Goal: Navigation & Orientation: Find specific page/section

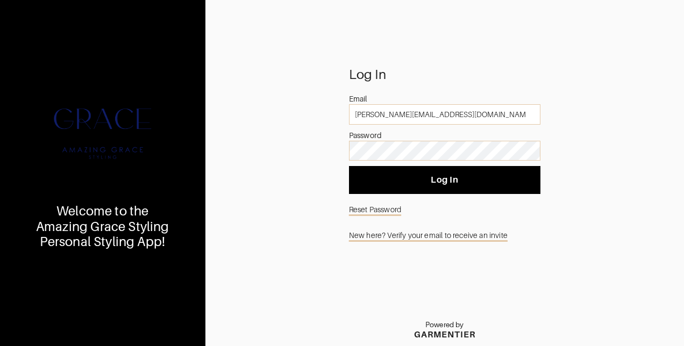
type input "[PERSON_NAME][EMAIL_ADDRESS][DOMAIN_NAME]"
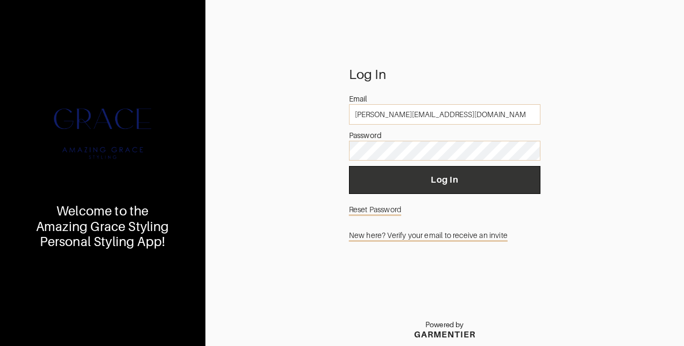
click at [454, 181] on span "Log In" at bounding box center [444, 180] width 174 height 11
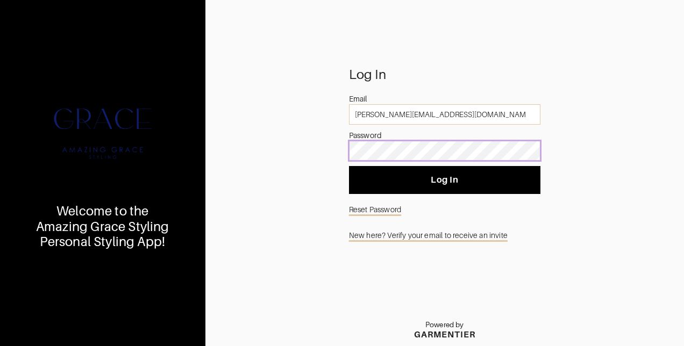
click at [314, 147] on div "Log In Email elizabeth.rider1707@gmail.com Password Log In Reset Password New h…" at bounding box center [444, 207] width 478 height 277
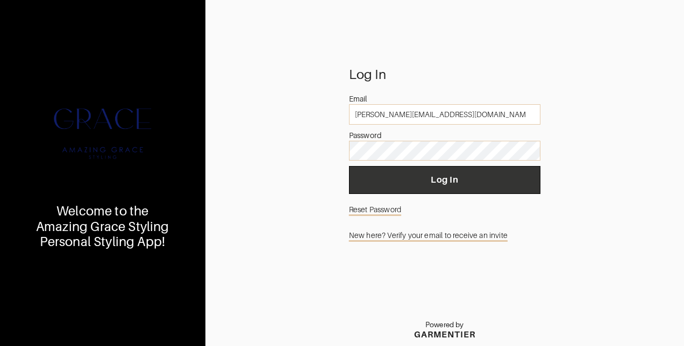
click at [490, 183] on span "Log In" at bounding box center [444, 180] width 174 height 11
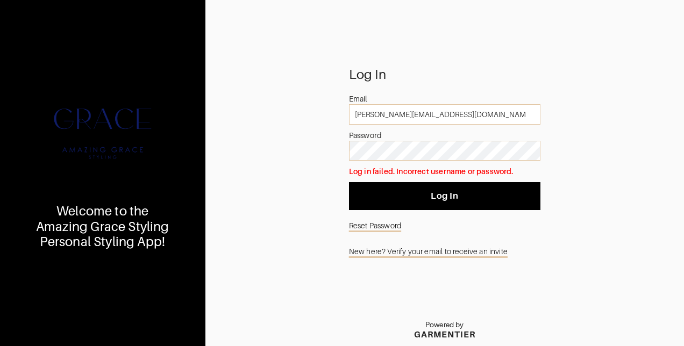
click at [384, 225] on link "Reset Password" at bounding box center [444, 225] width 191 height 20
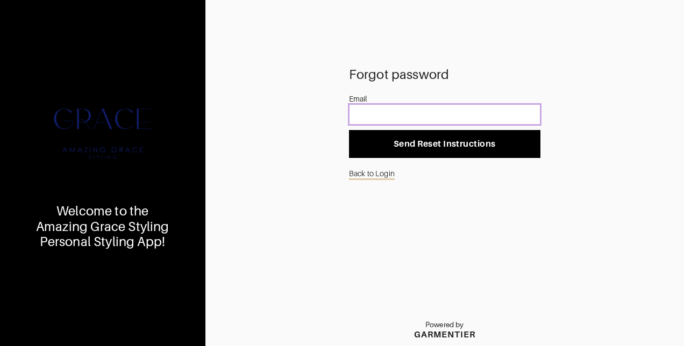
click at [441, 111] on input "email" at bounding box center [444, 114] width 191 height 20
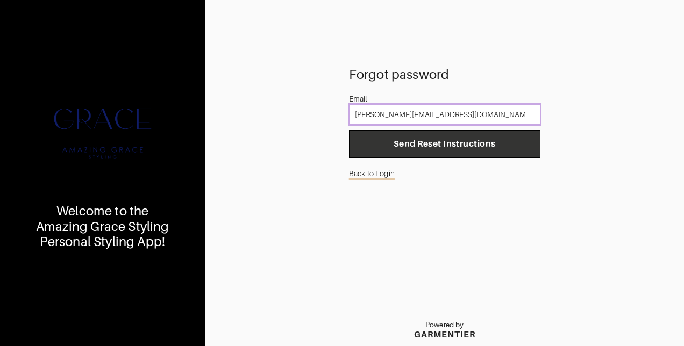
type input "elizabeth.rider1707@gmail.com"
click at [447, 139] on span "Send Reset Instructions" at bounding box center [444, 144] width 174 height 11
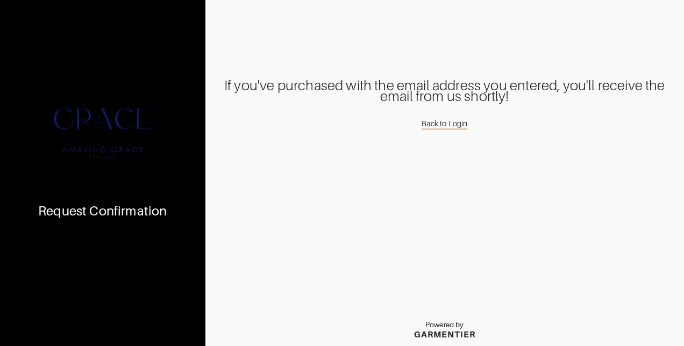
click at [446, 123] on link "Back to Login" at bounding box center [444, 123] width 46 height 17
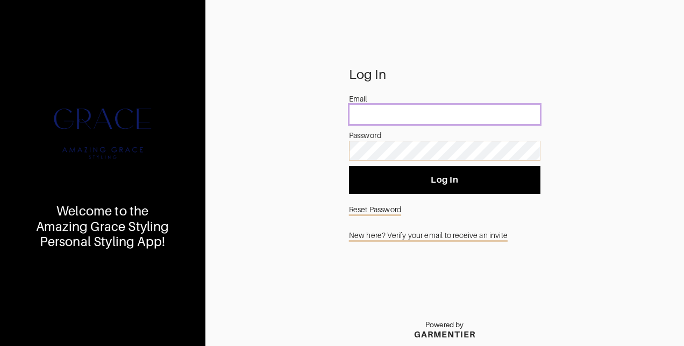
click at [443, 119] on input "email" at bounding box center [444, 114] width 191 height 20
type input "elizabeth.rider1707@gmail.com"
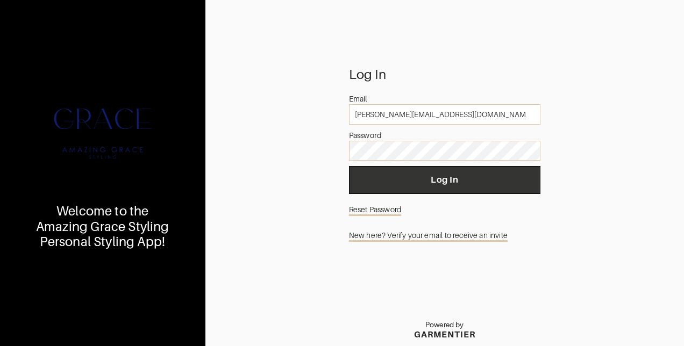
click at [426, 176] on span "Log In" at bounding box center [444, 180] width 174 height 11
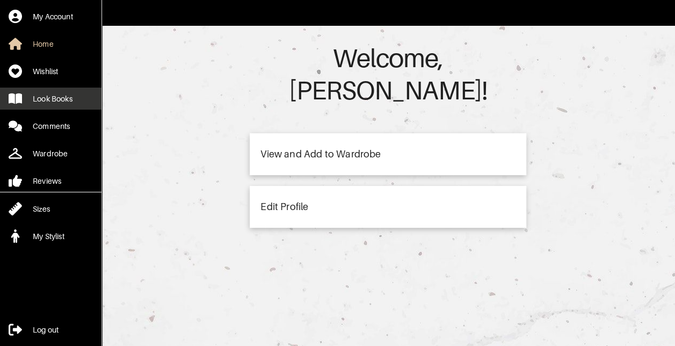
click at [48, 96] on div "Look Books" at bounding box center [53, 98] width 40 height 11
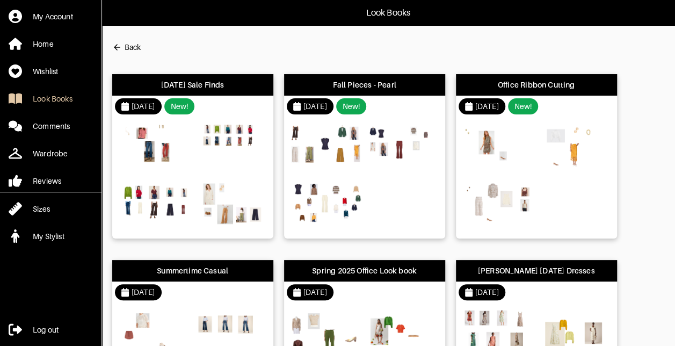
click at [249, 172] on img at bounding box center [232, 148] width 73 height 51
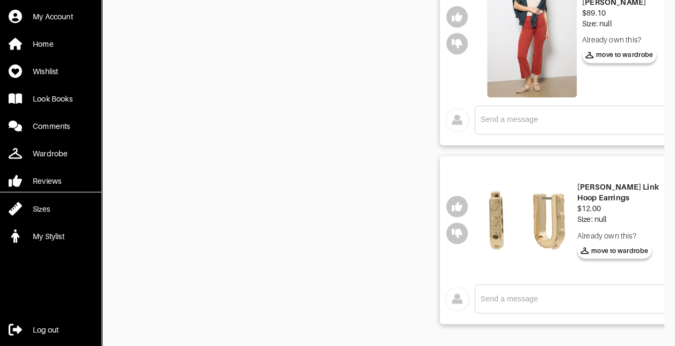
scroll to position [783, 0]
click at [641, 206] on div "$12.00" at bounding box center [620, 208] width 84 height 11
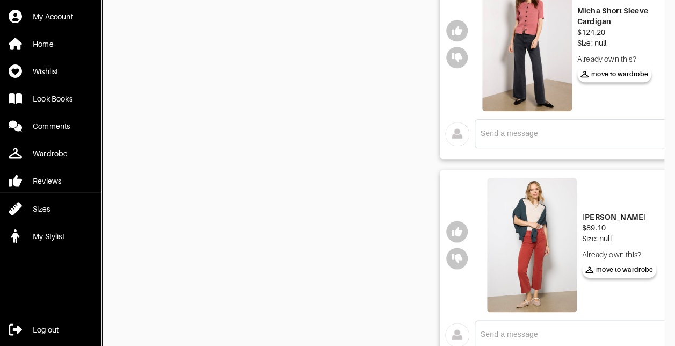
scroll to position [569, 0]
click at [635, 228] on div "$89.10" at bounding box center [619, 226] width 75 height 11
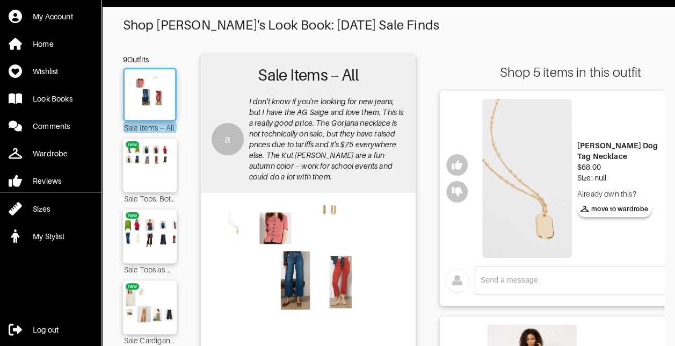
scroll to position [17, 0]
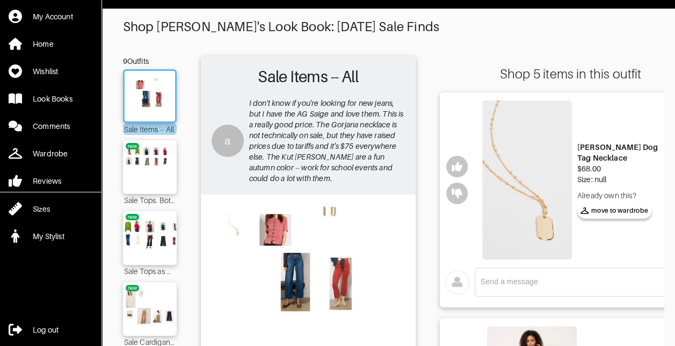
click at [158, 177] on img at bounding box center [149, 167] width 61 height 43
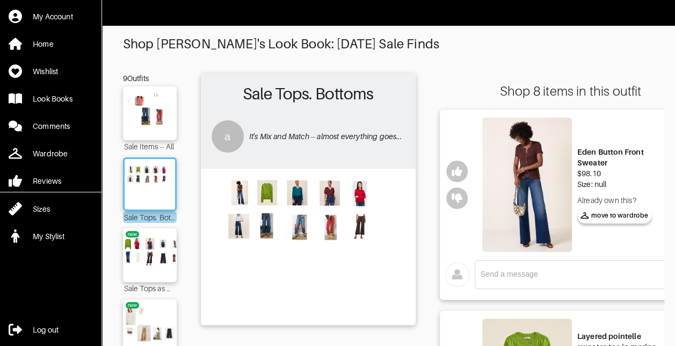
click at [634, 168] on div "$98.10" at bounding box center [620, 173] width 84 height 11
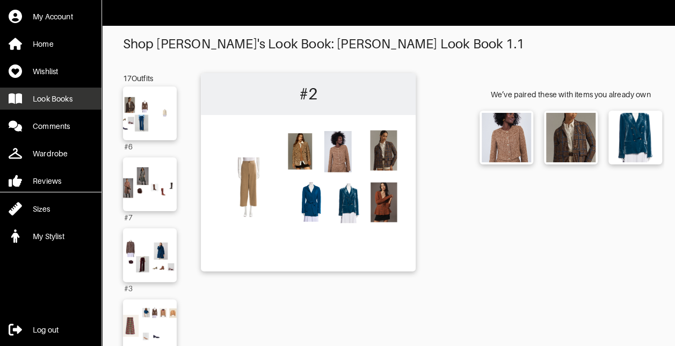
click at [54, 101] on div "Look Books" at bounding box center [53, 98] width 40 height 11
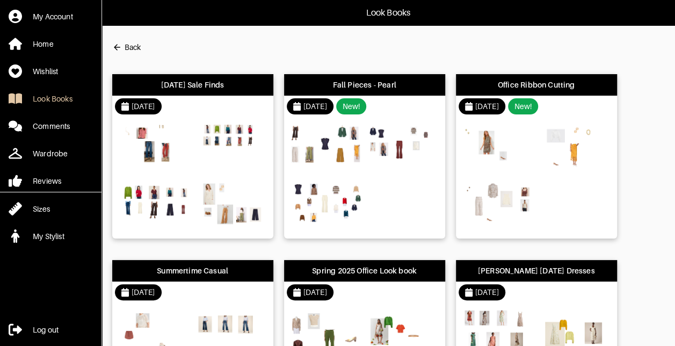
click at [225, 166] on img at bounding box center [232, 148] width 73 height 51
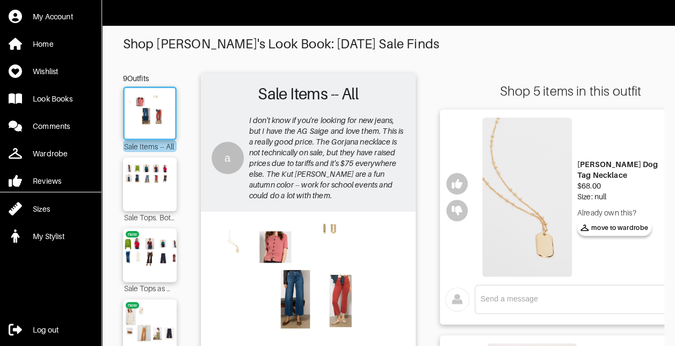
click at [158, 196] on img at bounding box center [149, 184] width 61 height 43
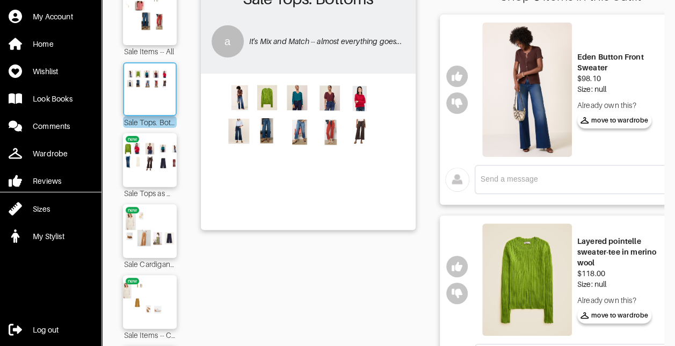
scroll to position [104, 0]
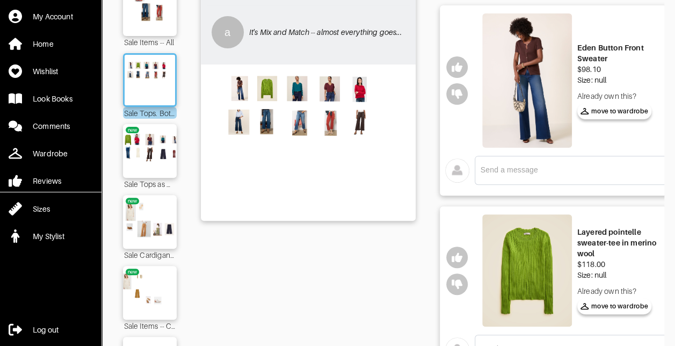
click at [641, 271] on div "Size: null" at bounding box center [620, 275] width 84 height 11
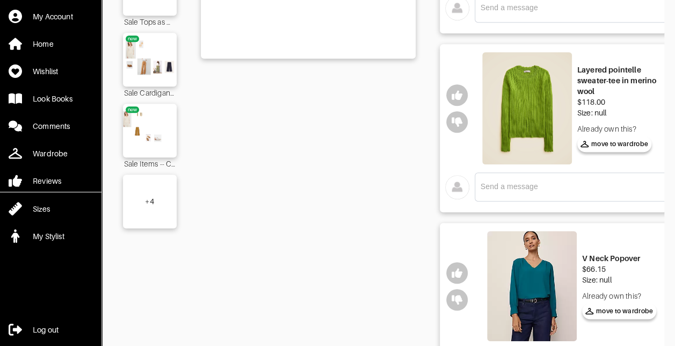
scroll to position [269, 0]
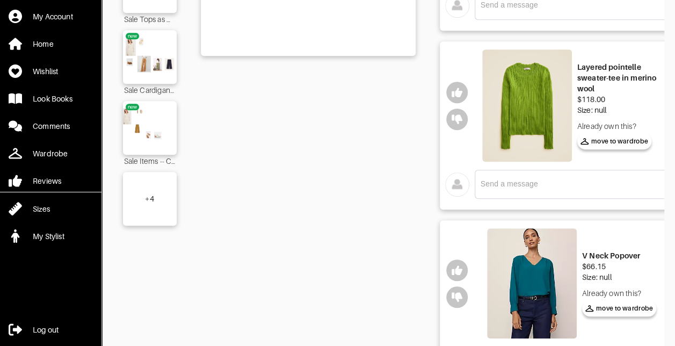
click at [645, 276] on div "Size: null" at bounding box center [619, 277] width 75 height 11
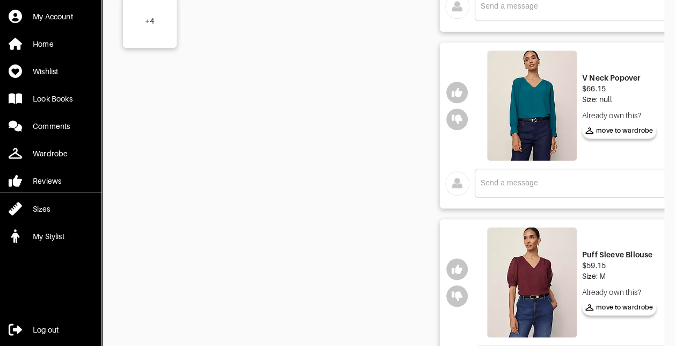
scroll to position [451, 0]
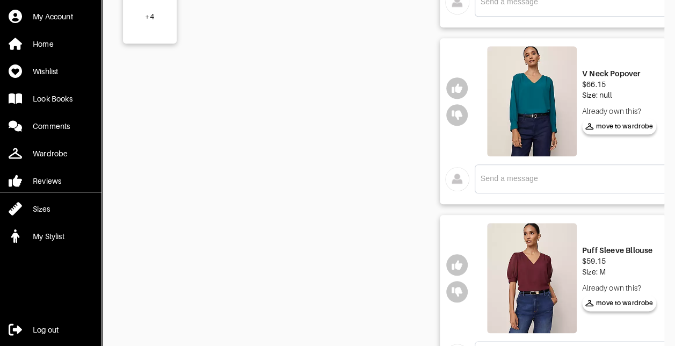
click at [637, 267] on div "Size: M" at bounding box center [619, 272] width 75 height 11
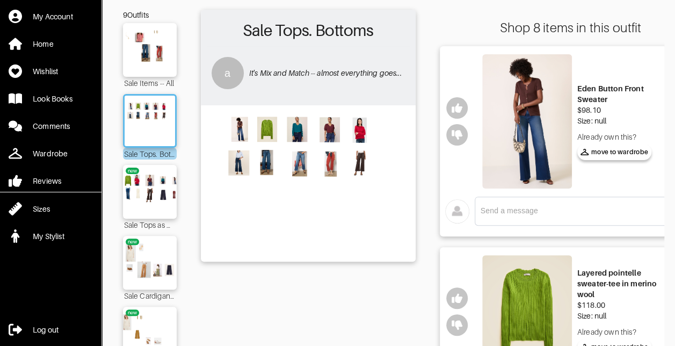
scroll to position [64, 0]
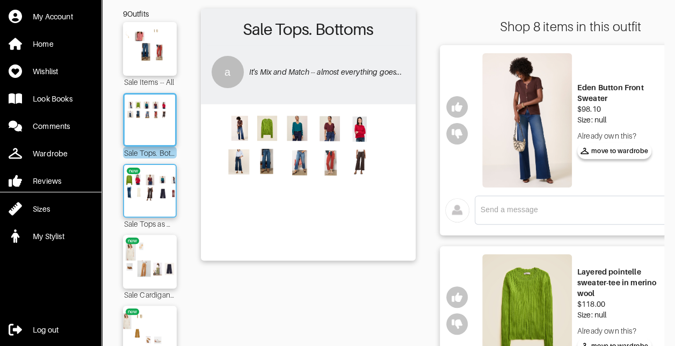
click at [157, 202] on img at bounding box center [150, 190] width 58 height 41
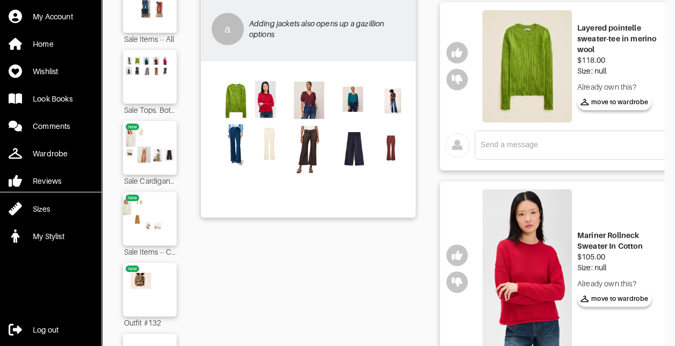
scroll to position [110, 0]
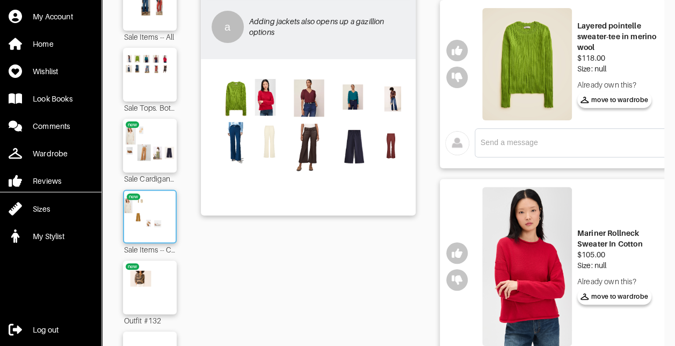
click at [159, 198] on img at bounding box center [150, 216] width 58 height 41
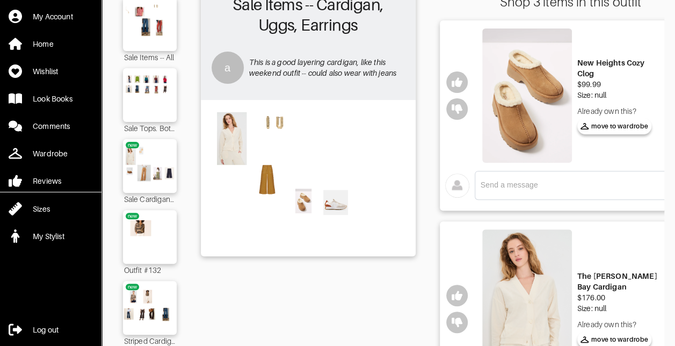
scroll to position [88, 0]
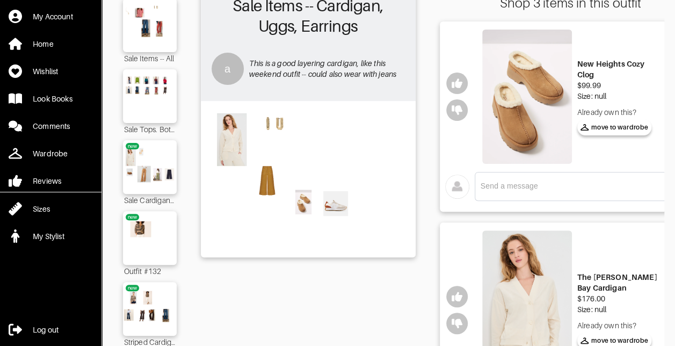
click at [162, 236] on img at bounding box center [149, 238] width 61 height 43
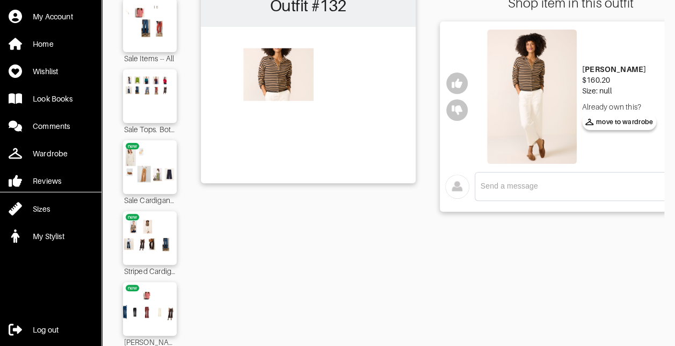
click at [534, 114] on img at bounding box center [532, 97] width 90 height 134
click at [155, 157] on img at bounding box center [150, 167] width 58 height 41
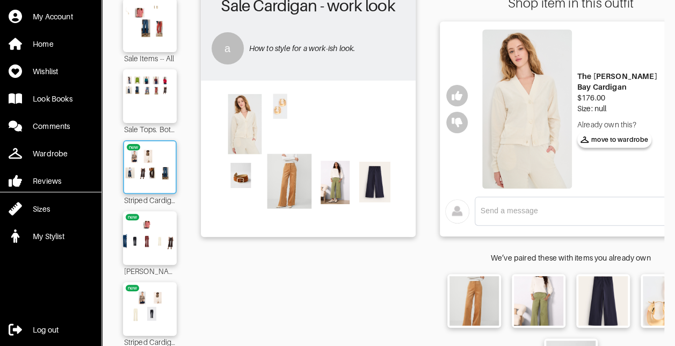
click at [161, 156] on img at bounding box center [150, 167] width 58 height 41
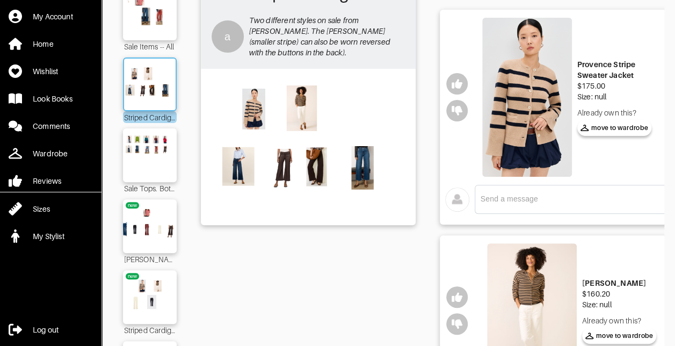
scroll to position [98, 0]
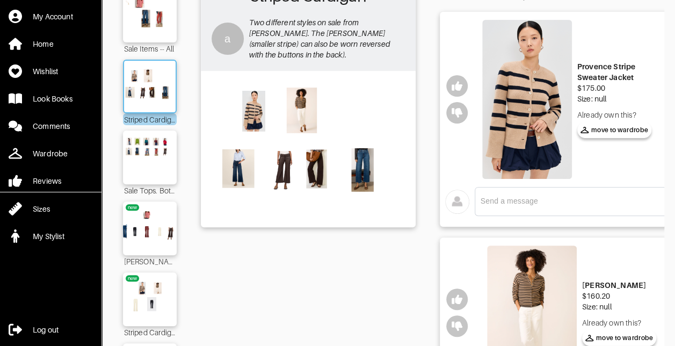
click at [161, 169] on img at bounding box center [149, 157] width 61 height 43
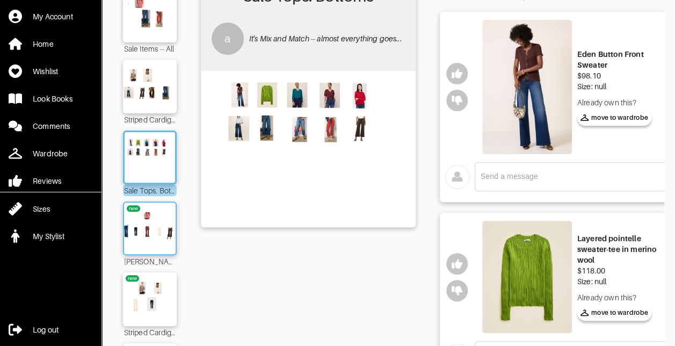
click at [161, 219] on img at bounding box center [150, 228] width 58 height 41
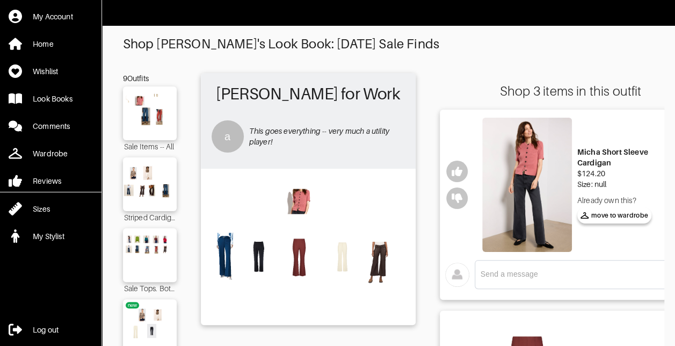
click at [522, 206] on img at bounding box center [528, 185] width 90 height 134
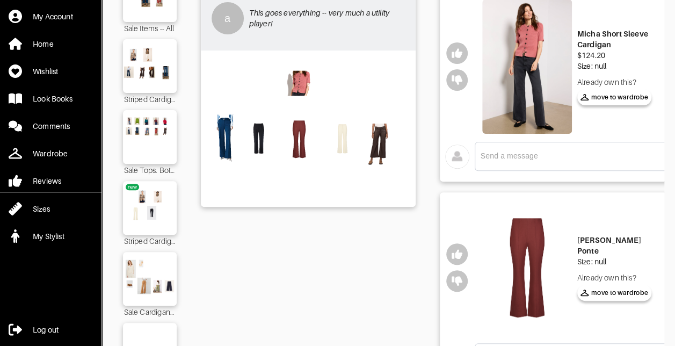
scroll to position [118, 0]
click at [165, 213] on img at bounding box center [149, 207] width 61 height 43
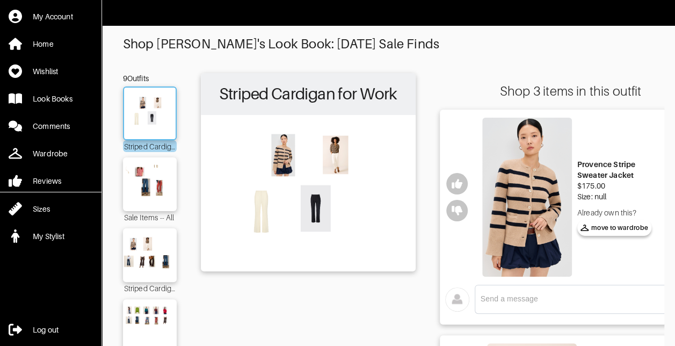
click at [161, 177] on img at bounding box center [149, 184] width 61 height 43
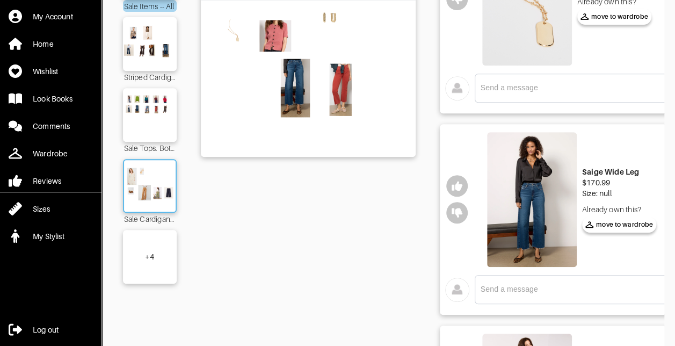
click at [163, 187] on img at bounding box center [150, 186] width 58 height 41
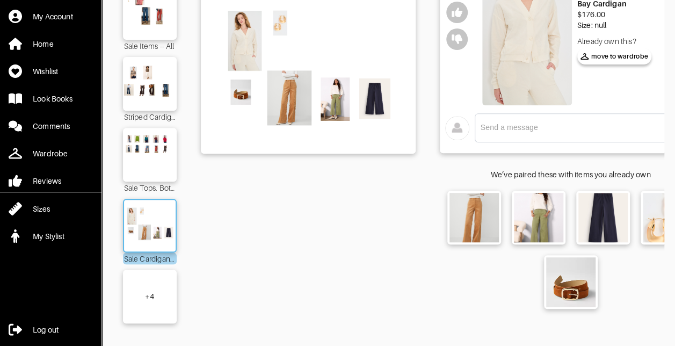
scroll to position [179, 0]
click at [157, 286] on div "+ 4" at bounding box center [150, 297] width 54 height 54
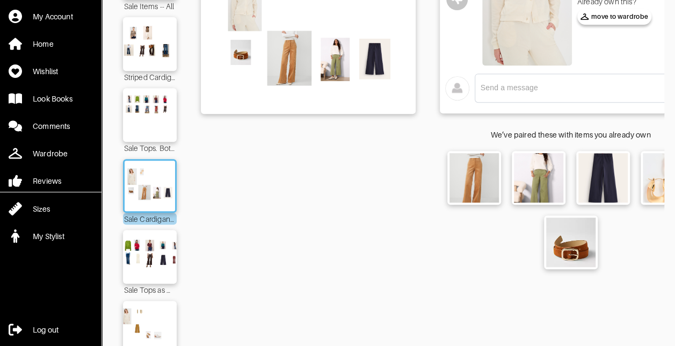
click at [159, 253] on img at bounding box center [149, 256] width 61 height 43
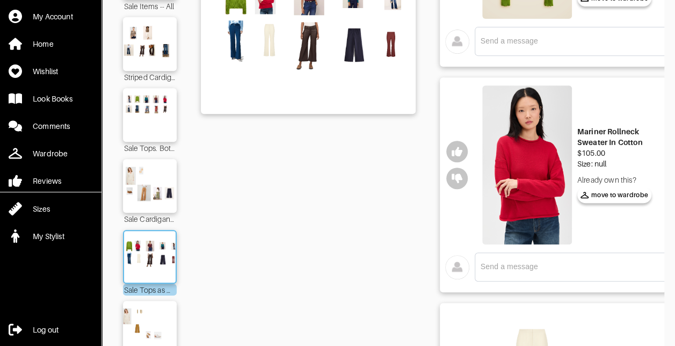
click at [158, 317] on img at bounding box center [149, 327] width 61 height 43
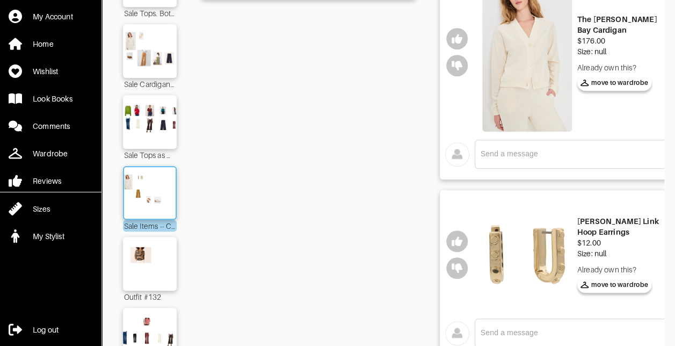
scroll to position [349, 0]
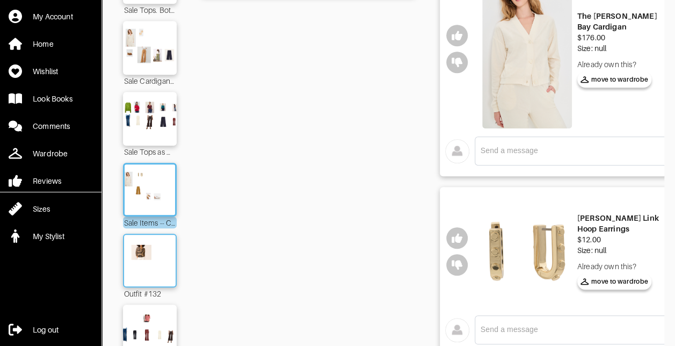
click at [157, 258] on img at bounding box center [150, 260] width 58 height 41
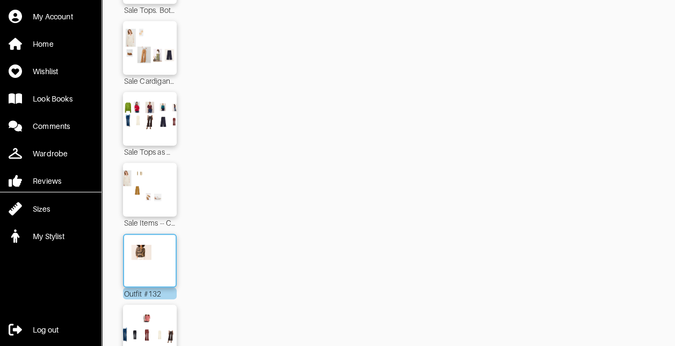
click at [157, 318] on img at bounding box center [149, 331] width 61 height 43
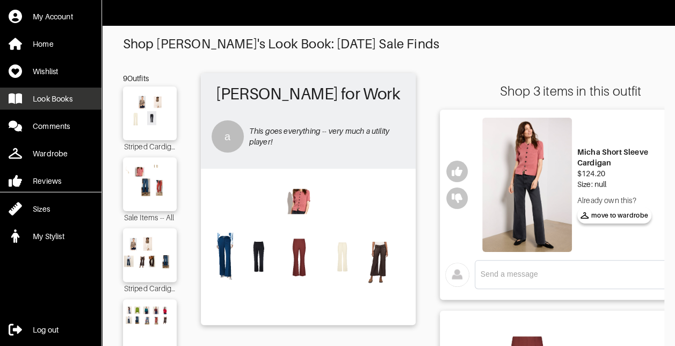
click at [67, 99] on div "Look Books" at bounding box center [53, 98] width 40 height 11
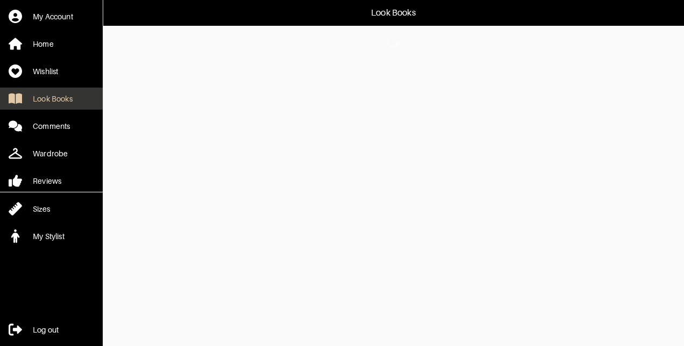
click at [64, 101] on div "Look Books" at bounding box center [53, 98] width 40 height 11
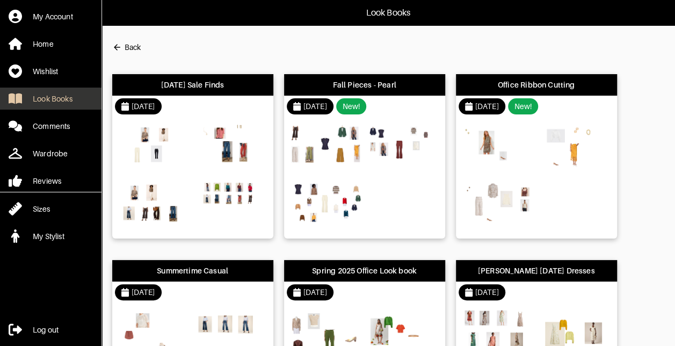
click at [403, 192] on div at bounding box center [364, 177] width 161 height 121
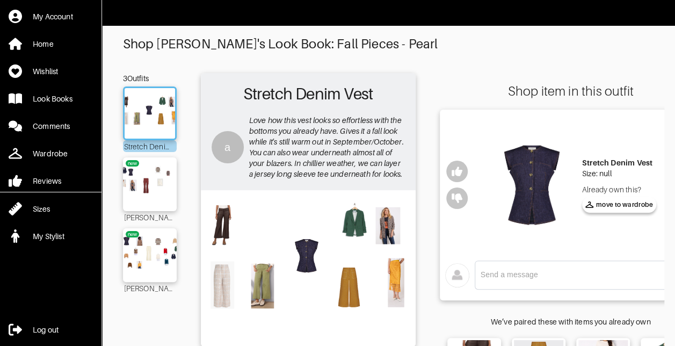
click at [570, 232] on img at bounding box center [532, 185] width 90 height 135
click at [616, 166] on div "Stretch Denim Vest" at bounding box center [619, 162] width 75 height 11
click at [534, 195] on img at bounding box center [532, 185] width 90 height 135
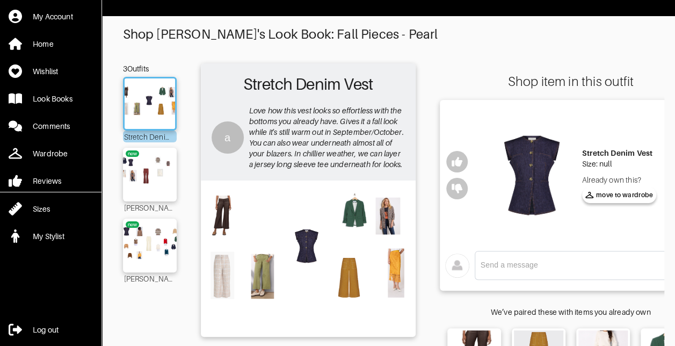
scroll to position [5, 0]
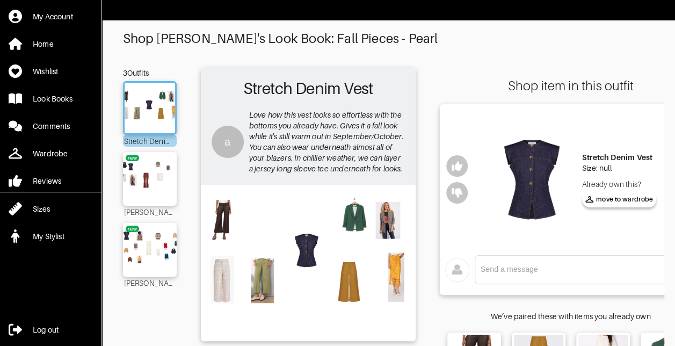
click at [163, 190] on img at bounding box center [149, 178] width 61 height 43
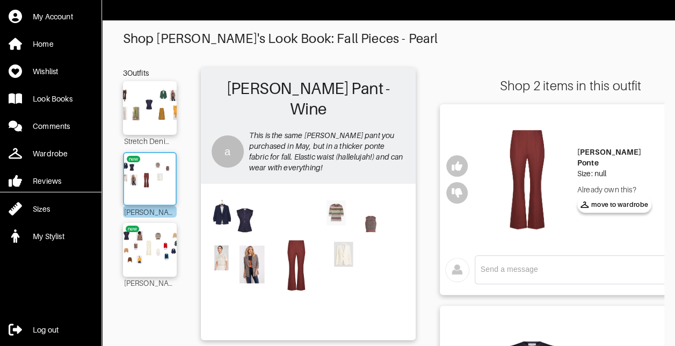
click at [159, 254] on img at bounding box center [149, 249] width 61 height 43
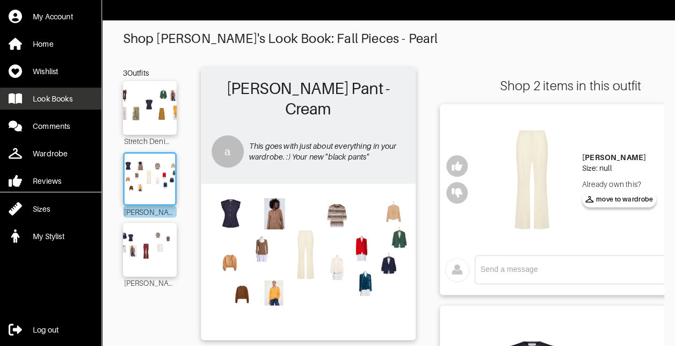
click at [64, 98] on div "Look Books" at bounding box center [53, 98] width 40 height 11
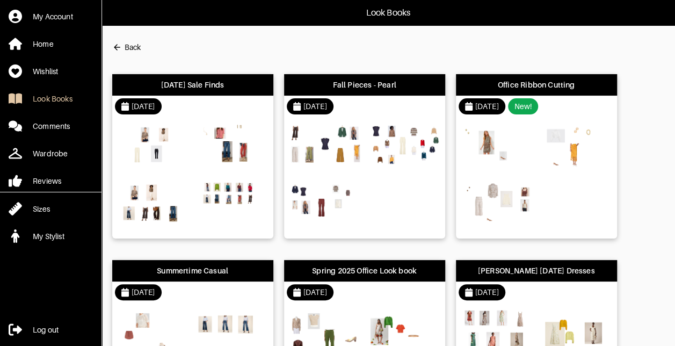
click at [188, 131] on img at bounding box center [154, 148] width 73 height 51
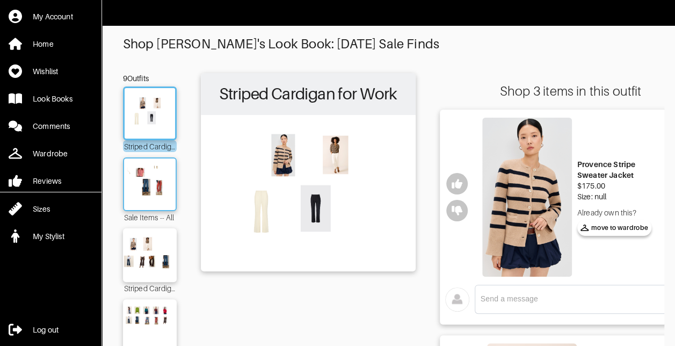
click at [153, 176] on img at bounding box center [150, 184] width 58 height 41
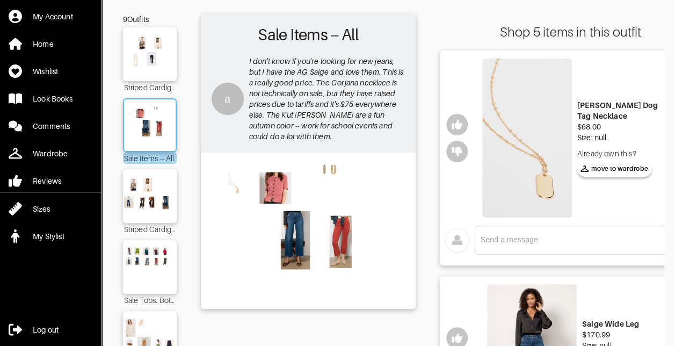
scroll to position [53, 0]
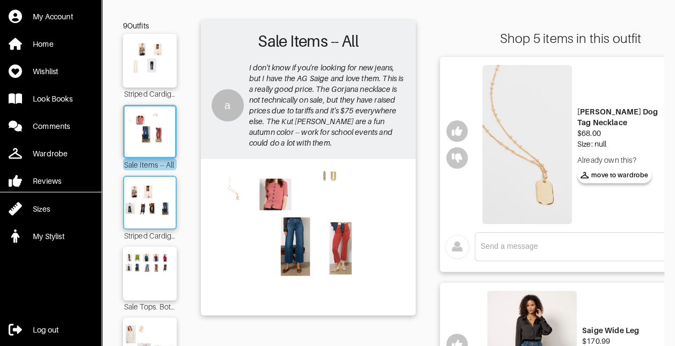
click at [153, 190] on img at bounding box center [150, 202] width 58 height 41
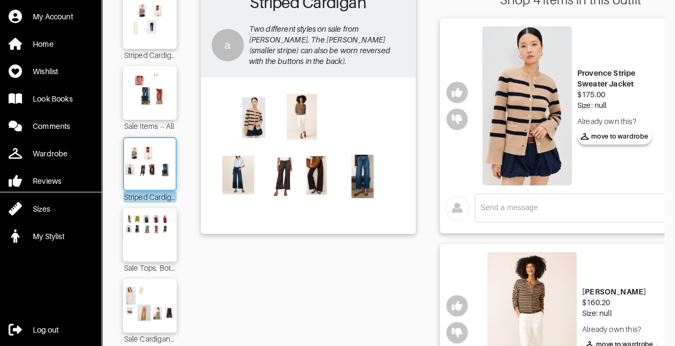
scroll to position [91, 0]
click at [152, 243] on img at bounding box center [150, 234] width 58 height 41
click at [162, 245] on img at bounding box center [150, 234] width 58 height 41
click at [159, 248] on img at bounding box center [150, 234] width 58 height 41
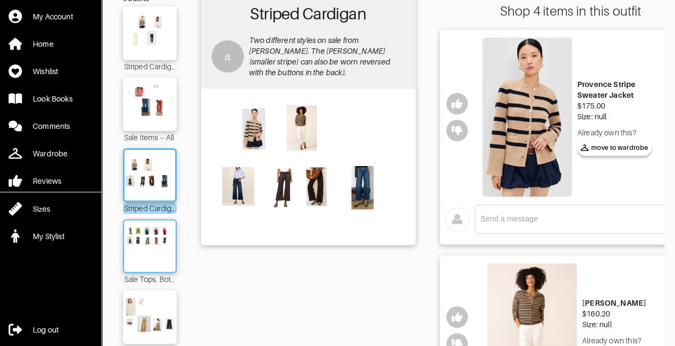
scroll to position [84, 0]
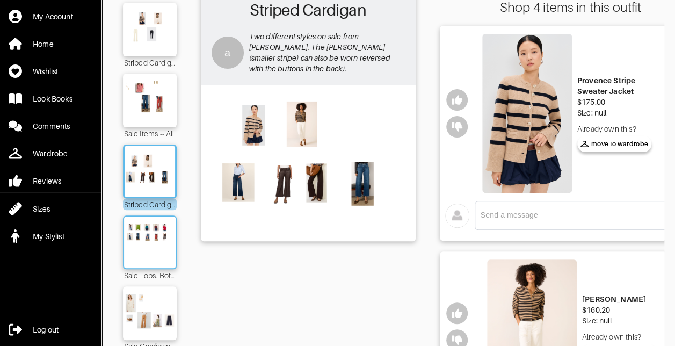
click at [162, 251] on img at bounding box center [150, 242] width 58 height 41
click at [160, 254] on img at bounding box center [150, 242] width 58 height 41
click at [160, 259] on img at bounding box center [150, 242] width 58 height 41
click at [160, 257] on img at bounding box center [150, 242] width 58 height 41
click at [159, 258] on img at bounding box center [150, 242] width 58 height 41
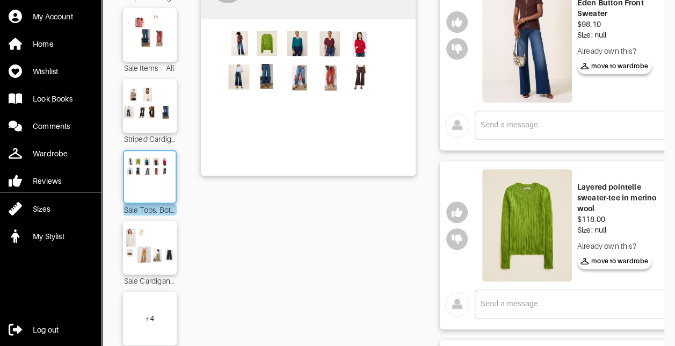
scroll to position [151, 0]
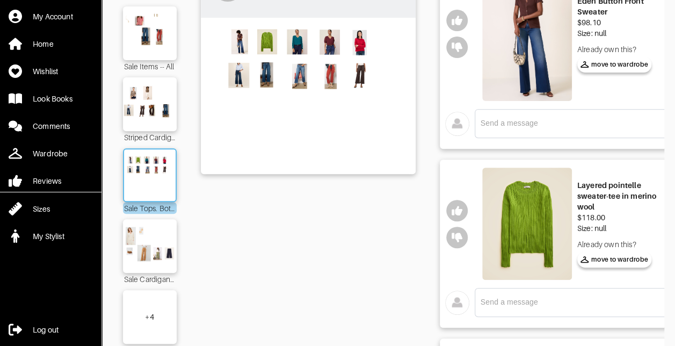
click at [625, 203] on div "Layered pointelle sweater-tee in merino wool" at bounding box center [620, 196] width 84 height 32
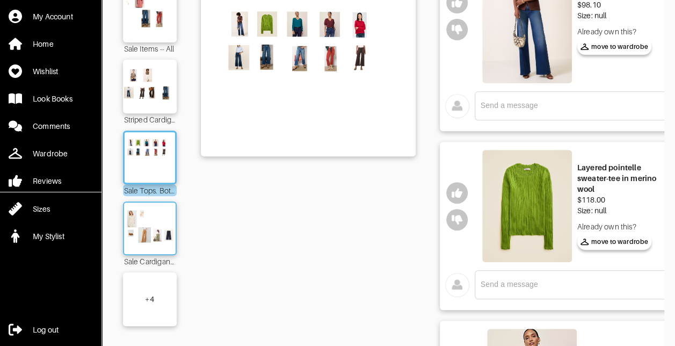
click at [160, 213] on img at bounding box center [150, 228] width 58 height 41
click at [158, 217] on img at bounding box center [150, 228] width 58 height 41
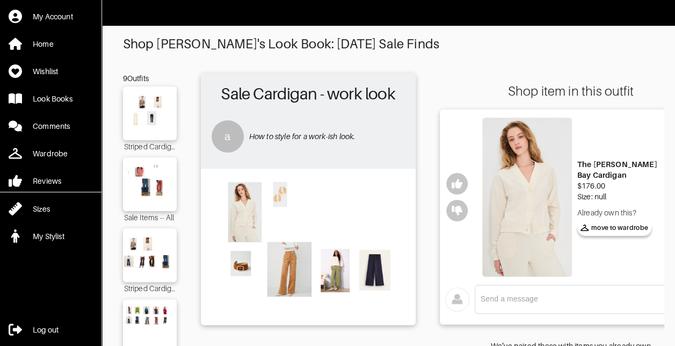
click at [533, 205] on img at bounding box center [528, 197] width 90 height 159
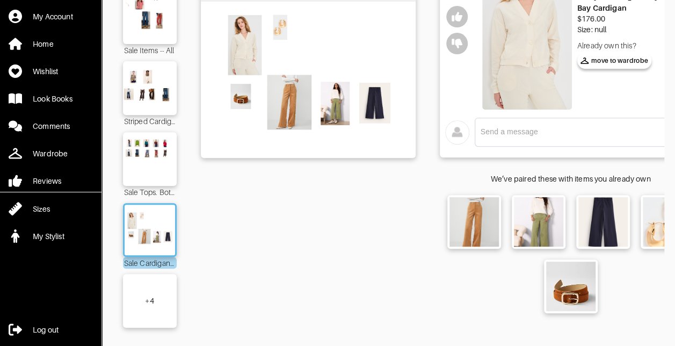
scroll to position [175, 0]
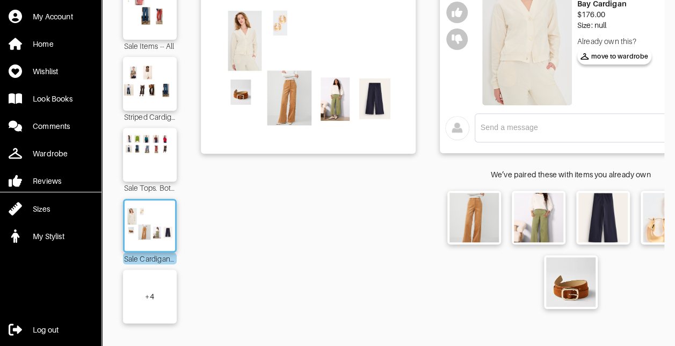
click at [153, 282] on div "+ 4" at bounding box center [150, 297] width 54 height 54
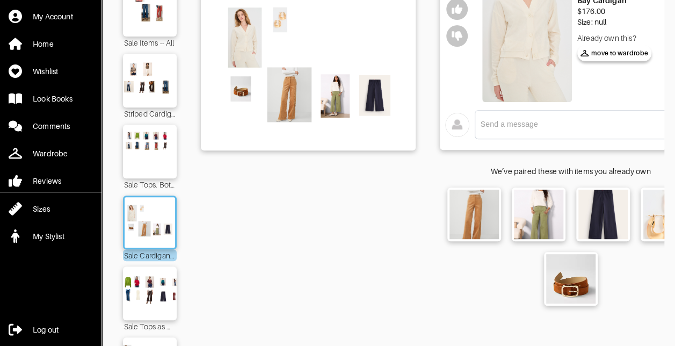
click at [157, 309] on img at bounding box center [149, 293] width 61 height 43
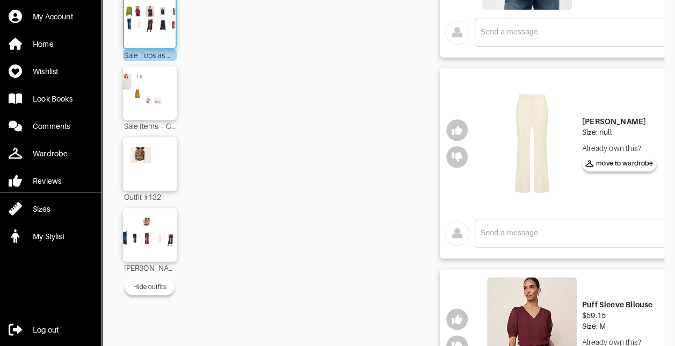
scroll to position [447, 0]
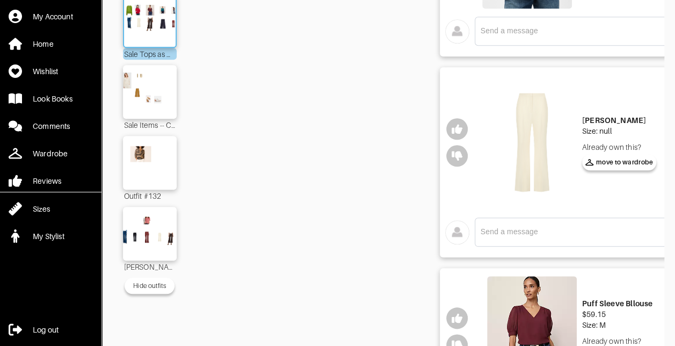
click at [166, 222] on img at bounding box center [149, 233] width 61 height 43
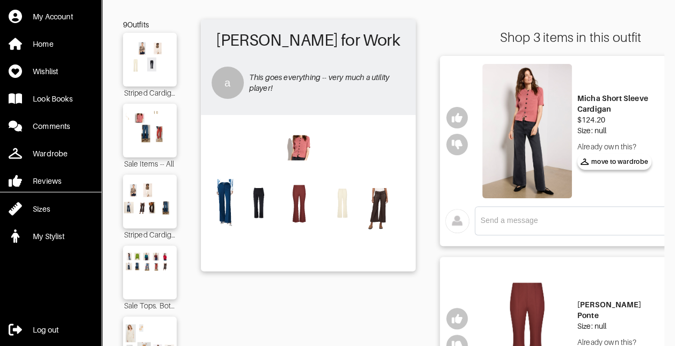
scroll to position [54, 0]
click at [522, 133] on img at bounding box center [528, 131] width 90 height 134
click at [541, 143] on img at bounding box center [528, 131] width 90 height 134
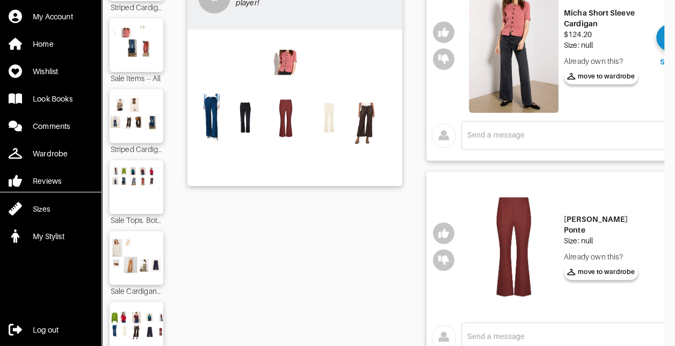
scroll to position [0, 0]
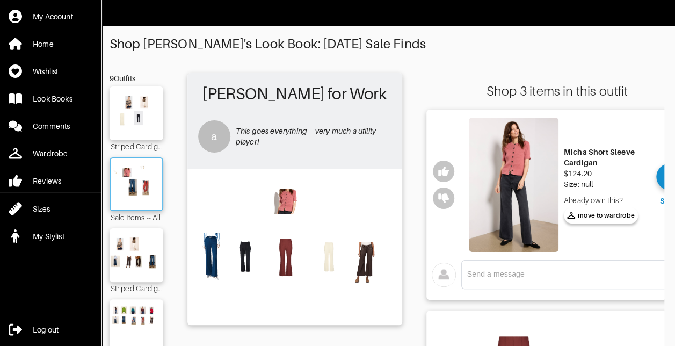
click at [135, 185] on img at bounding box center [136, 184] width 58 height 41
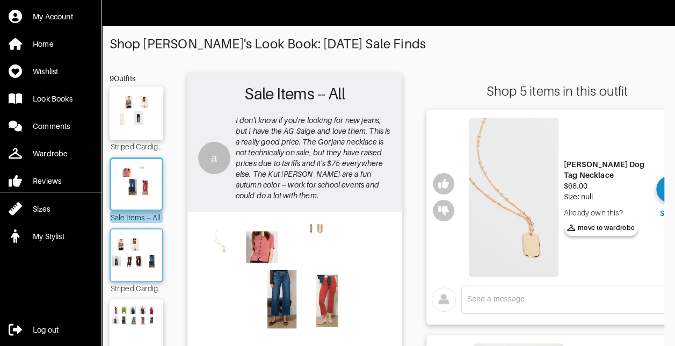
click at [132, 253] on img at bounding box center [136, 255] width 58 height 41
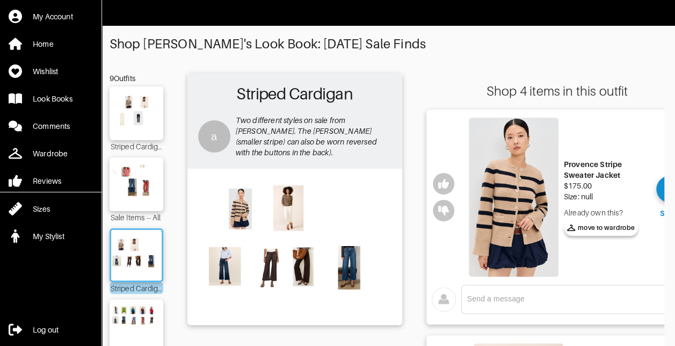
click at [531, 195] on img at bounding box center [514, 197] width 90 height 159
click at [291, 212] on img at bounding box center [295, 246] width 204 height 144
click at [289, 191] on img at bounding box center [295, 246] width 204 height 144
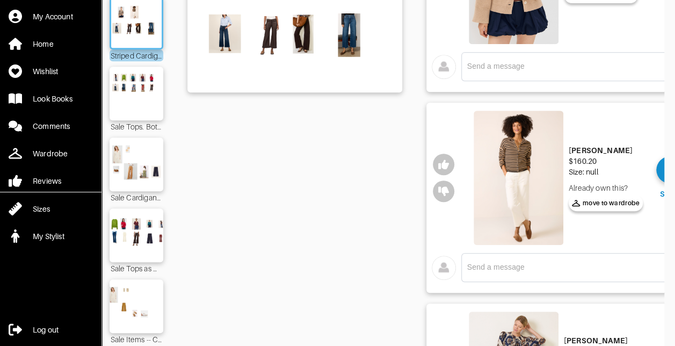
scroll to position [234, 0]
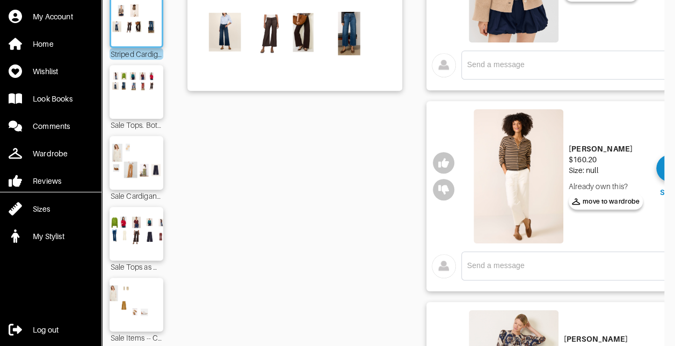
click at [529, 163] on img at bounding box center [519, 176] width 90 height 134
